Goal: Find specific page/section: Find specific page/section

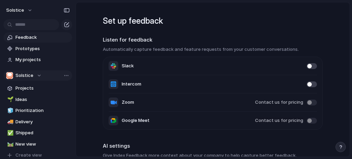
click at [34, 73] on div "Solstice" at bounding box center [23, 75] width 35 height 7
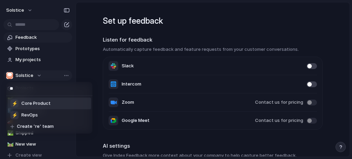
type input "***"
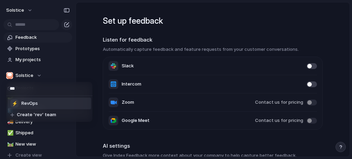
click at [38, 104] on li "⚡ RevOps" at bounding box center [50, 104] width 84 height 12
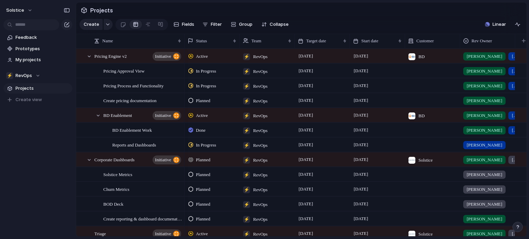
drag, startPoint x: 328, startPoint y: 0, endPoint x: 344, endPoint y: 21, distance: 26.4
click at [344, 21] on section "Create Fields Filter Group Zoom Collapse Linear" at bounding box center [301, 26] width 450 height 17
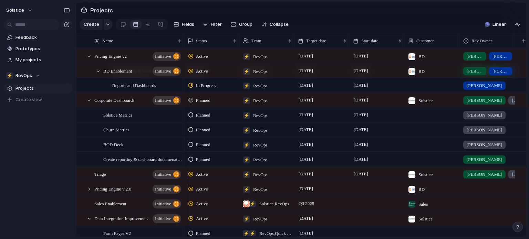
scroll to position [61, 0]
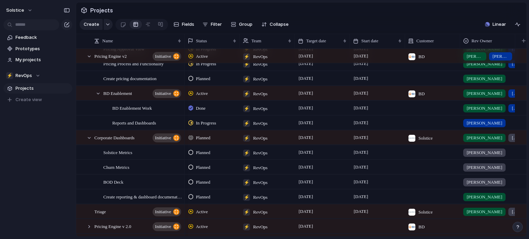
click at [352, 70] on main "Projects Create Fields Filter Group Zoom Collapse Linear Name Status Team Targe…" at bounding box center [301, 119] width 451 height 235
drag, startPoint x: 526, startPoint y: 70, endPoint x: 526, endPoint y: 54, distance: 15.8
click at [352, 54] on main "Projects Create Fields Filter Group Zoom Collapse Linear Name Status Team Targe…" at bounding box center [301, 119] width 451 height 235
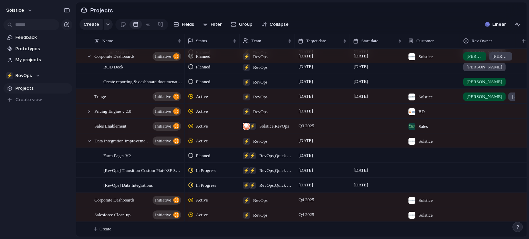
click at [352, 144] on div "Projects Create Fields Filter Group Zoom Collapse Linear Name Status Team Targe…" at bounding box center [302, 119] width 453 height 239
